Goal: Task Accomplishment & Management: Manage account settings

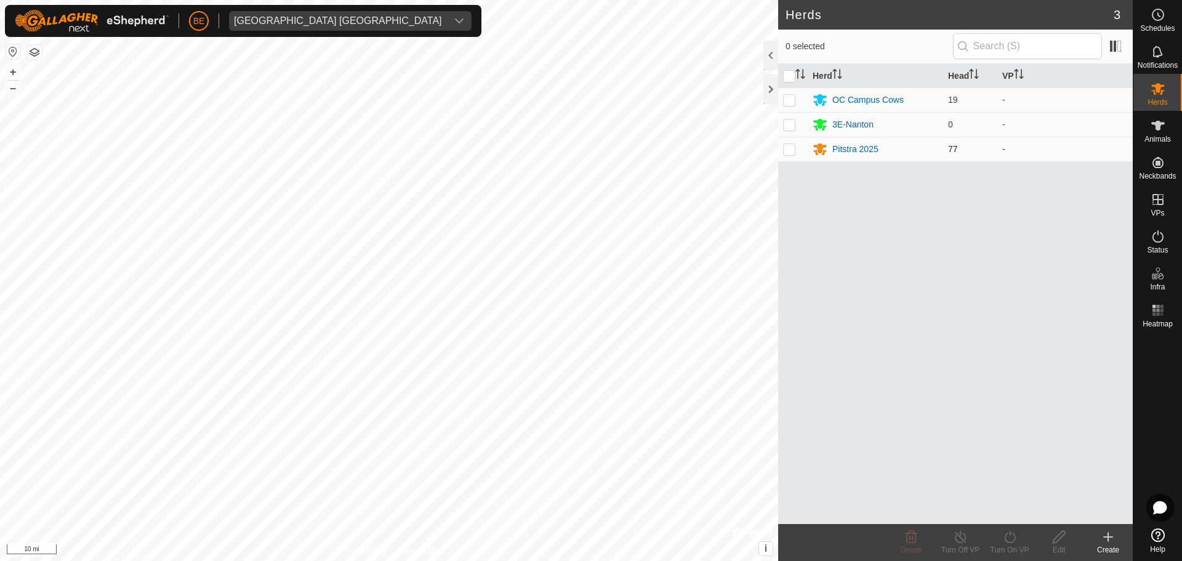
click at [846, 161] on td "Pitstra 2025" at bounding box center [874, 149] width 135 height 25
click at [853, 147] on div "Pitstra 2025" at bounding box center [855, 149] width 46 height 13
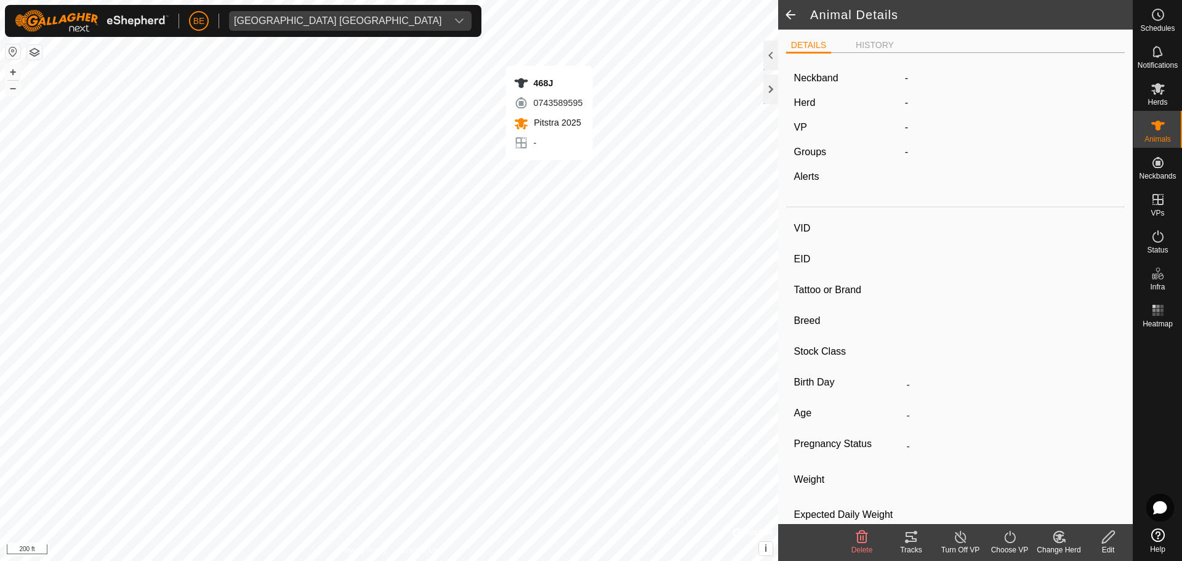
type input "468J"
type input "124000195760769"
type input "-"
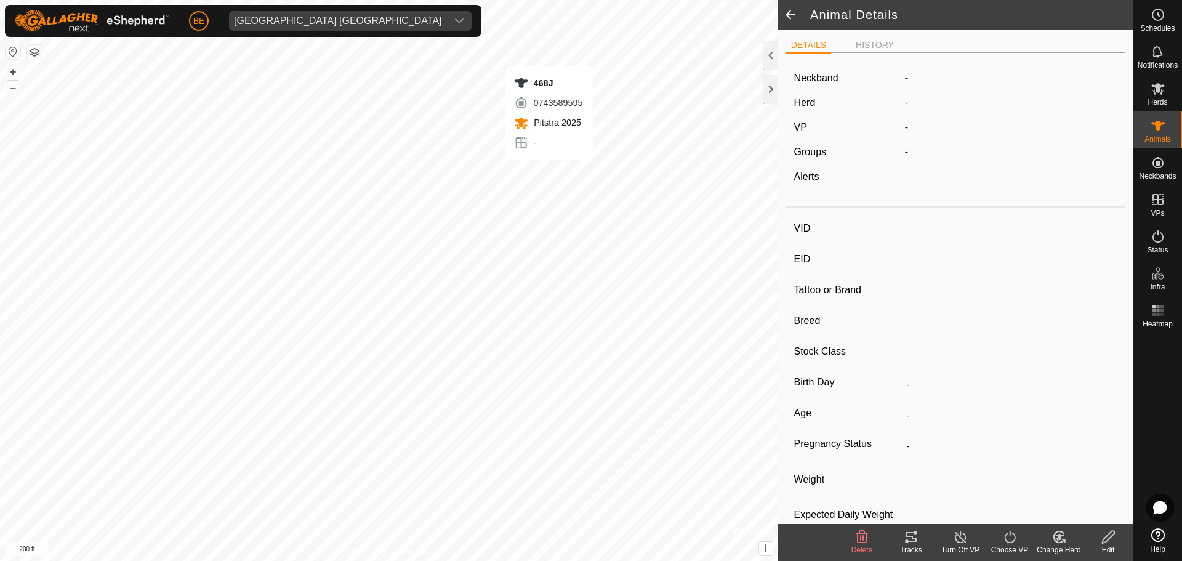
type input "0 kg"
type input "-"
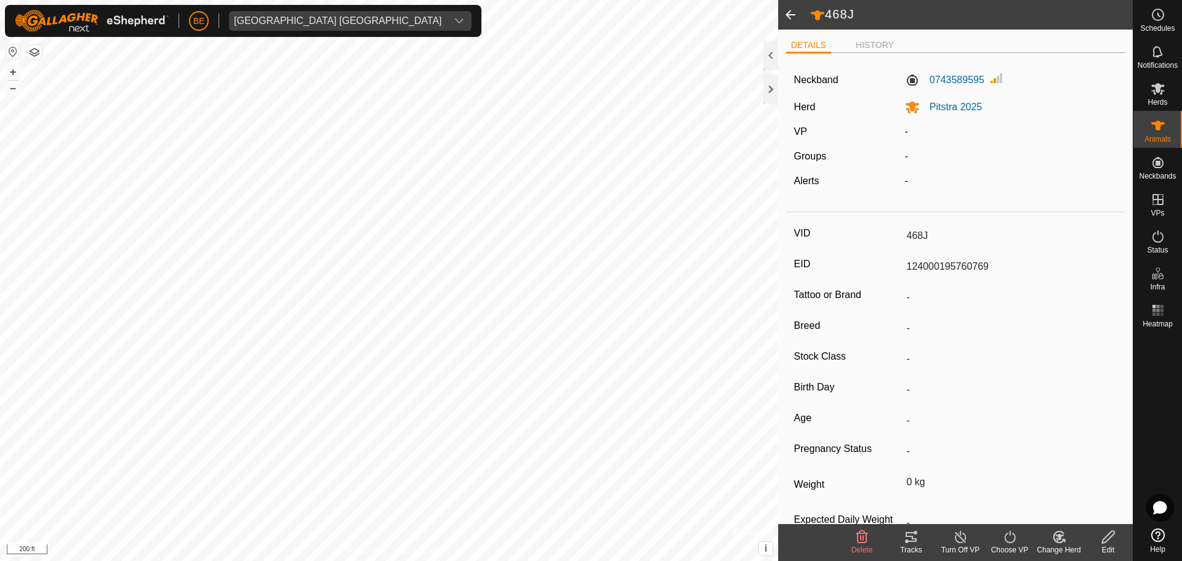
click at [798, 12] on span at bounding box center [790, 15] width 25 height 30
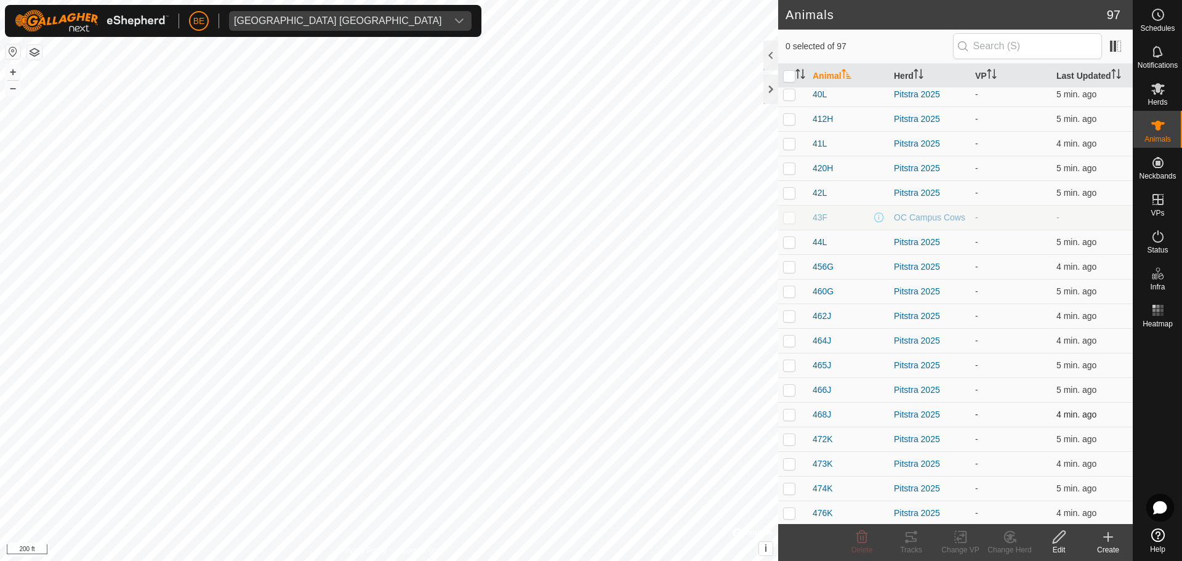
scroll to position [923, 0]
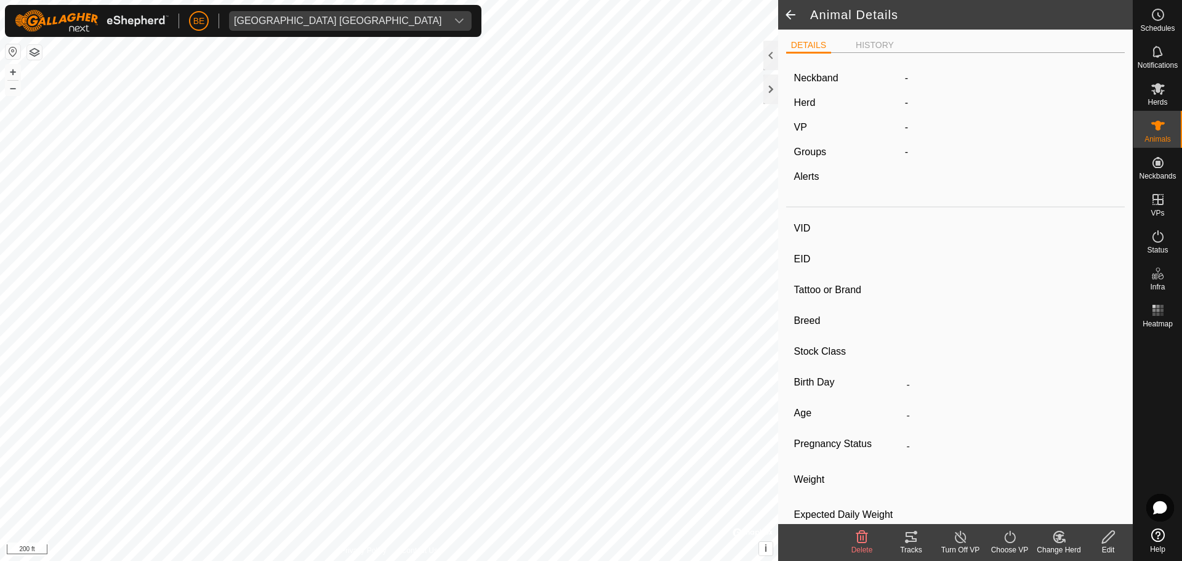
type input "468J"
type input "124000195760769"
type input "-"
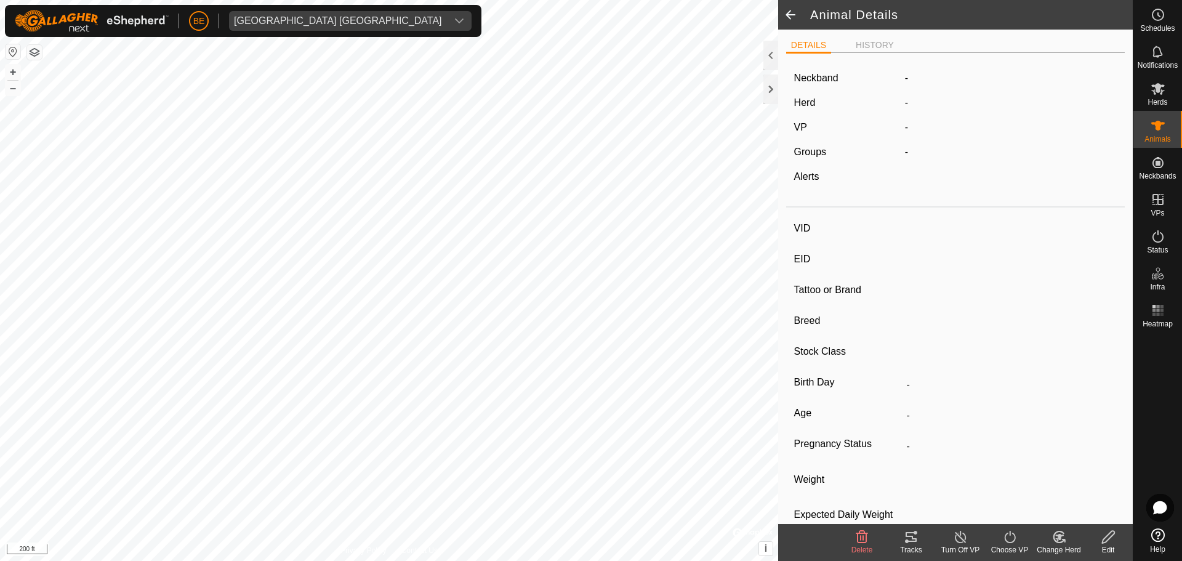
type input "0 kg"
type input "-"
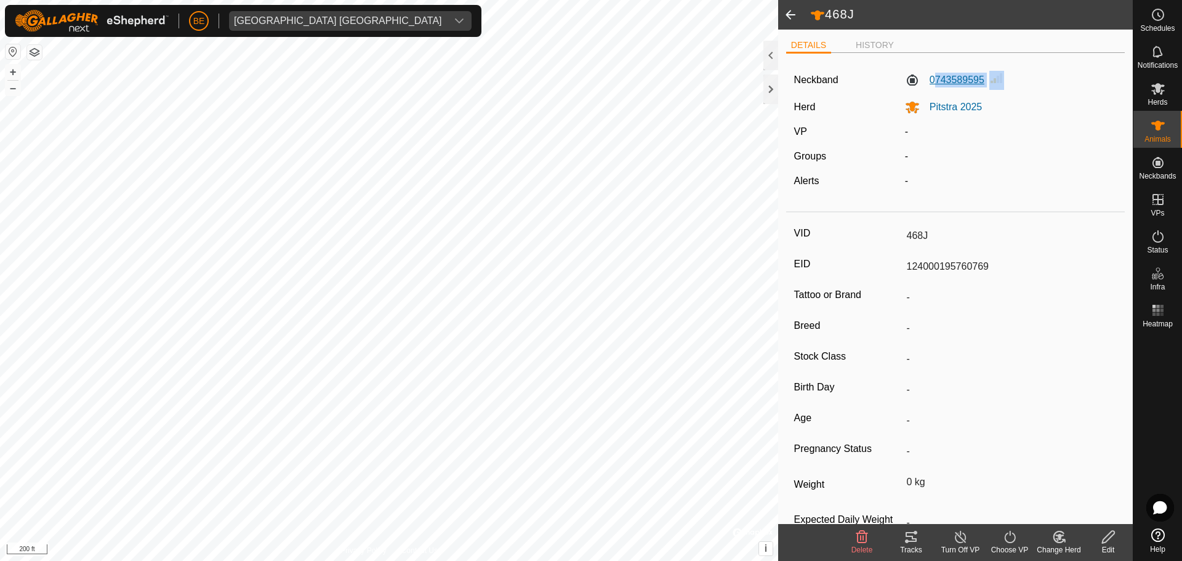
drag, startPoint x: 951, startPoint y: 79, endPoint x: 929, endPoint y: 76, distance: 21.7
click at [929, 76] on div "0743589595" at bounding box center [1011, 80] width 222 height 19
click at [1073, 71] on div "0743589595" at bounding box center [1011, 80] width 222 height 19
drag, startPoint x: 984, startPoint y: 79, endPoint x: 924, endPoint y: 81, distance: 59.1
click at [924, 81] on div "0743589595" at bounding box center [1011, 80] width 222 height 19
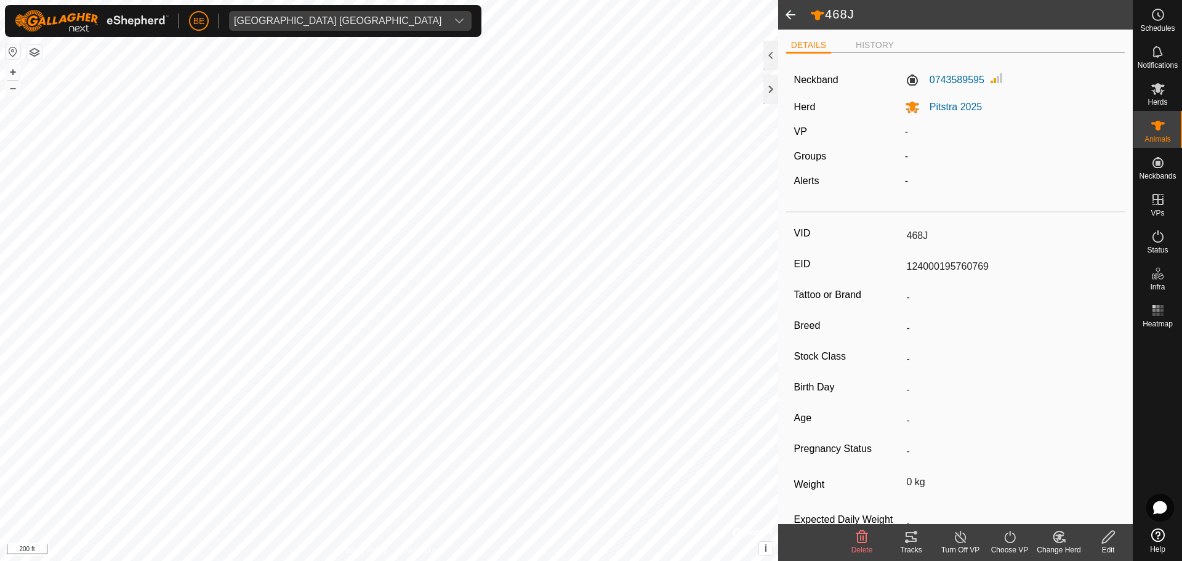
click at [796, 16] on span at bounding box center [790, 15] width 25 height 30
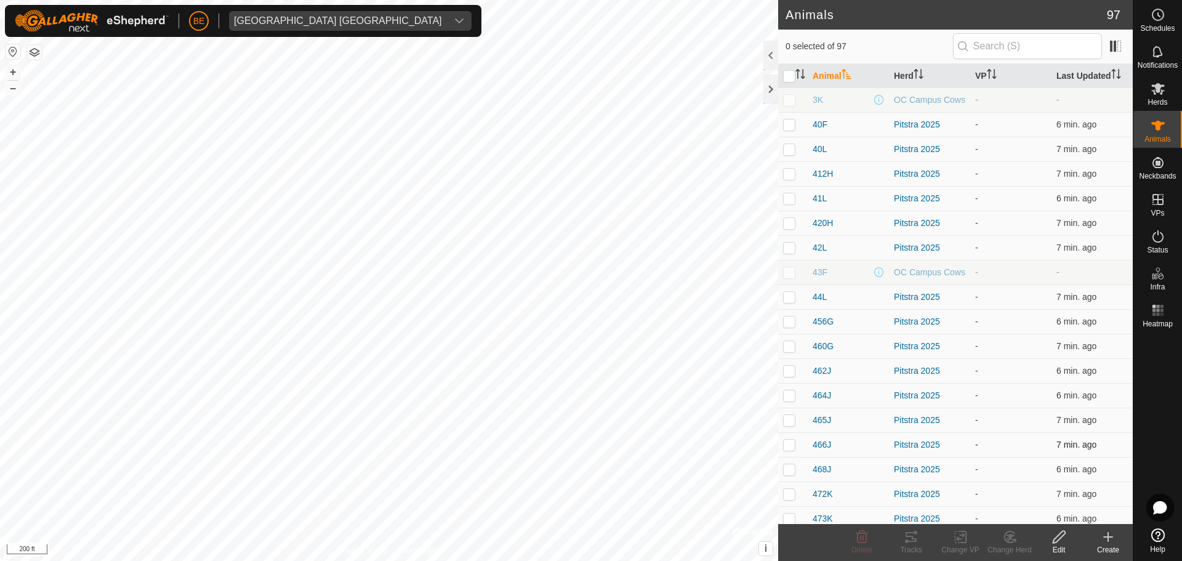
scroll to position [985, 0]
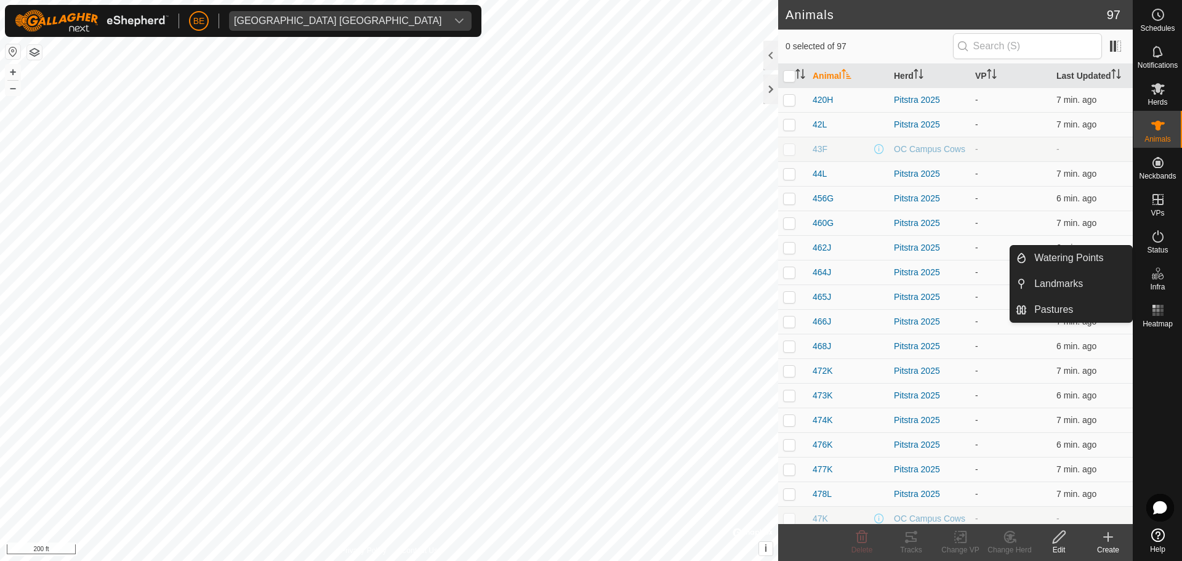
click at [1158, 285] on span "Infra" at bounding box center [1157, 286] width 15 height 7
click at [1064, 260] on link "Watering Points" at bounding box center [1079, 258] width 105 height 25
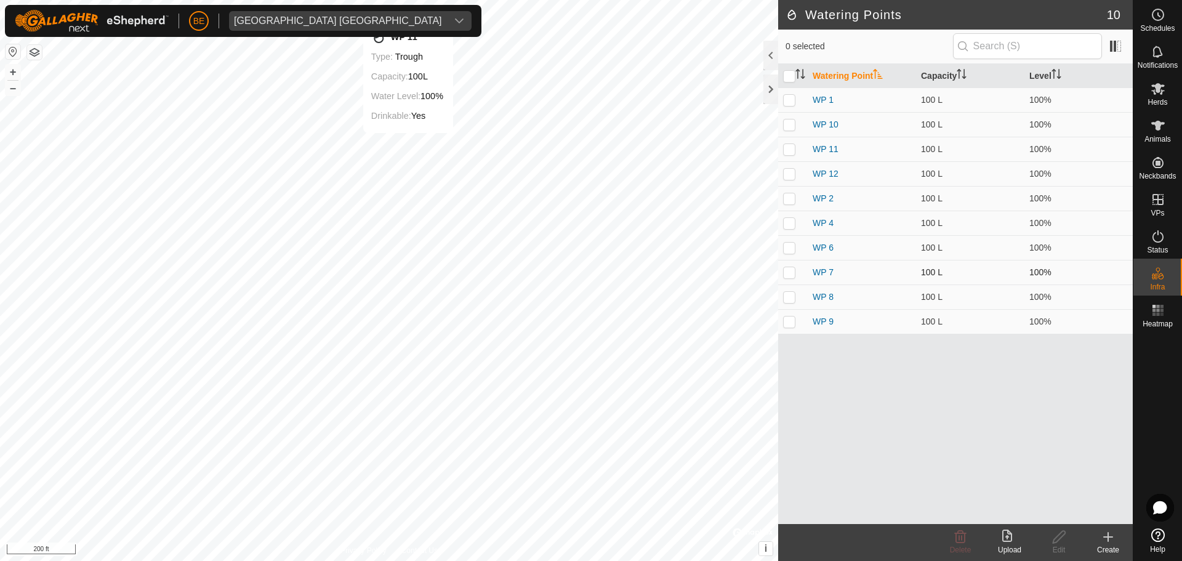
checkbox input "true"
click at [1052, 529] on icon at bounding box center [1058, 536] width 15 height 15
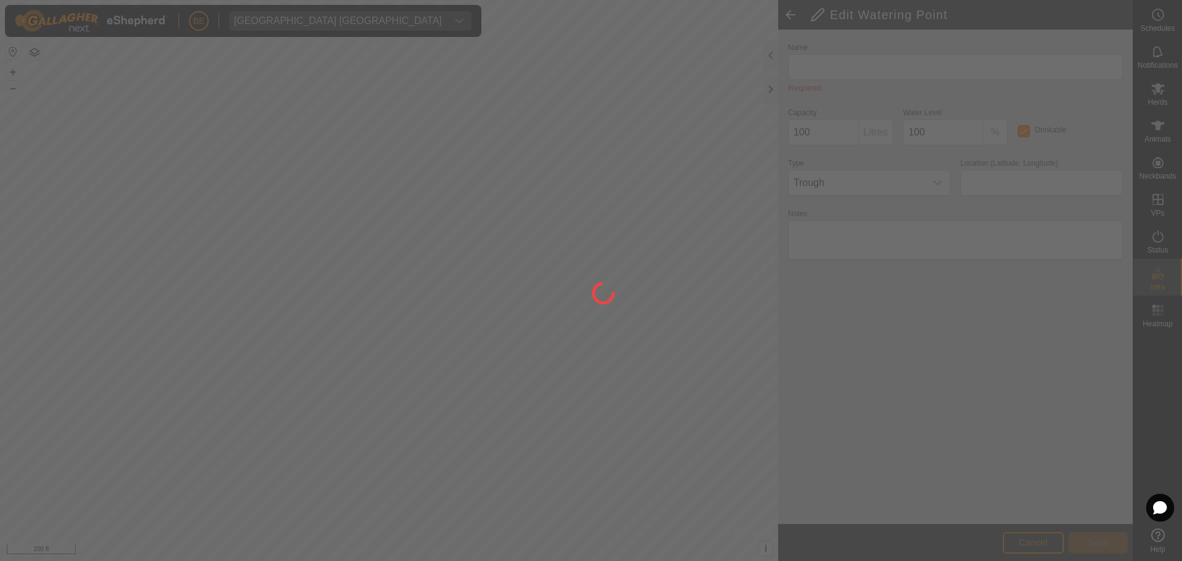
type input "WP 11"
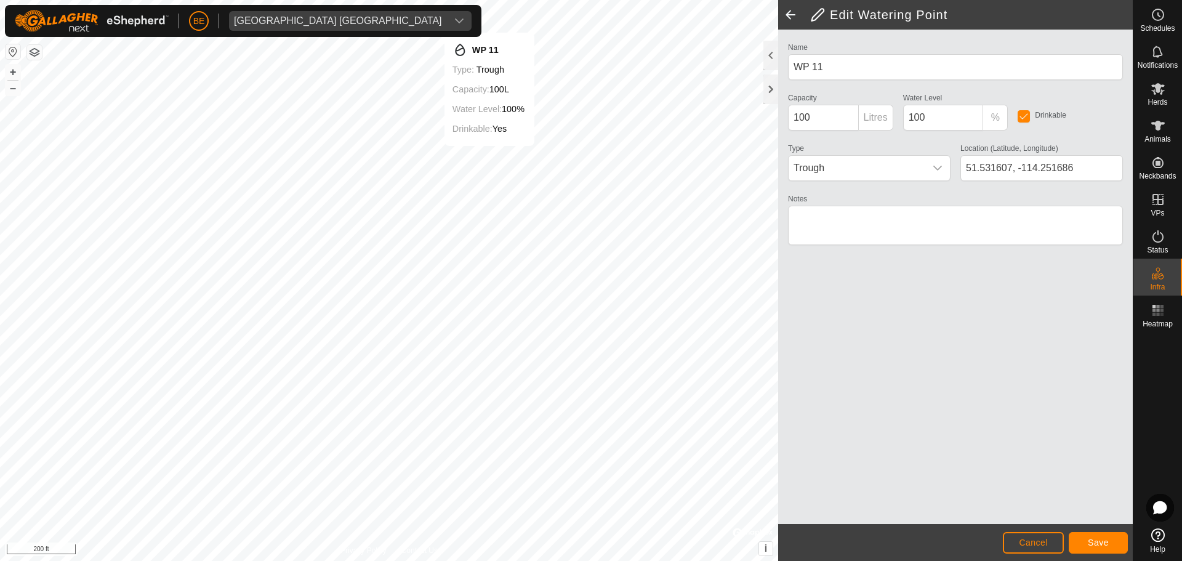
type input "51.531602, -114.251804"
